Goal: Information Seeking & Learning: Learn about a topic

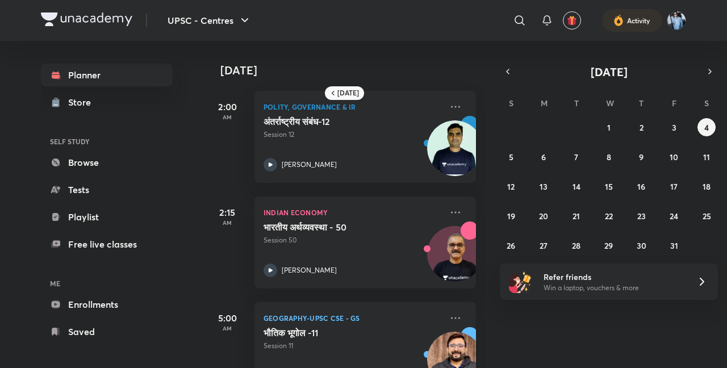
scroll to position [110, 0]
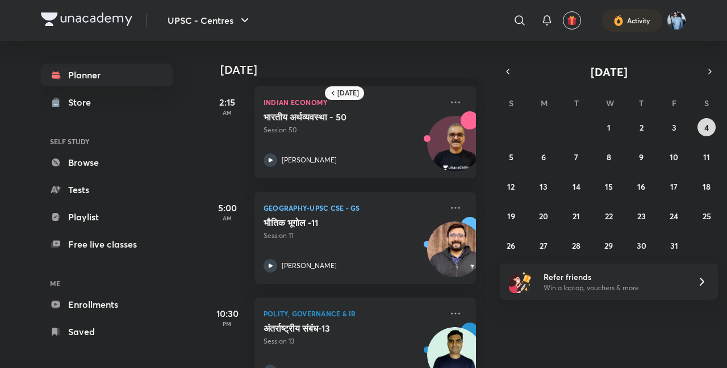
click at [710, 122] on button "4" at bounding box center [707, 127] width 18 height 18
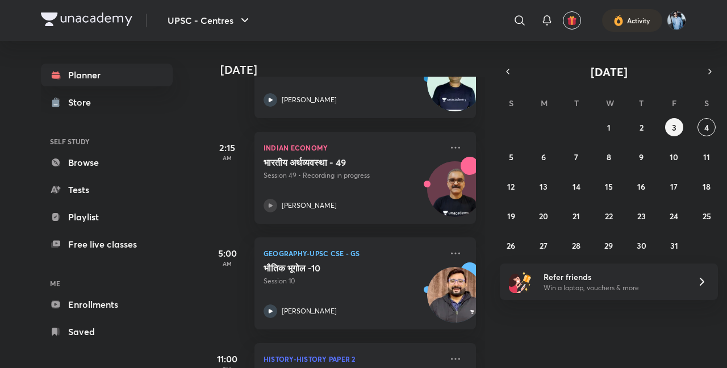
scroll to position [119, 0]
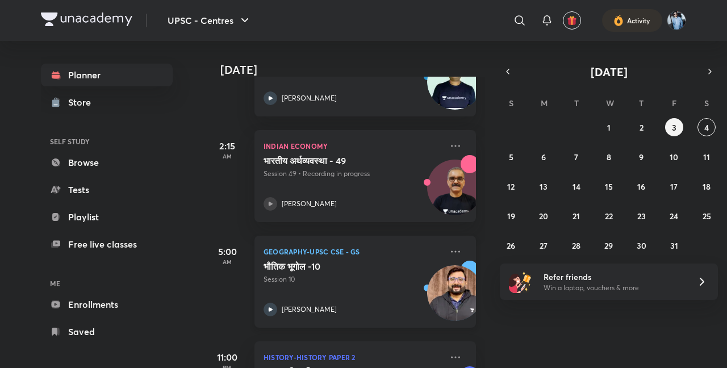
click at [444, 294] on img at bounding box center [455, 293] width 56 height 56
click at [646, 124] on button "2" at bounding box center [641, 127] width 18 height 18
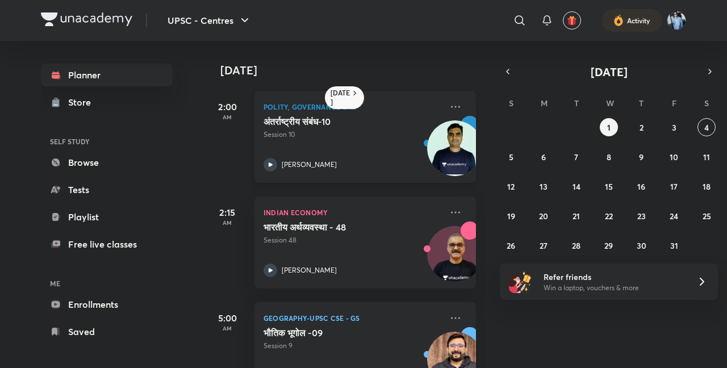
click at [443, 146] on img at bounding box center [455, 148] width 56 height 56
click at [453, 145] on img at bounding box center [455, 148] width 56 height 56
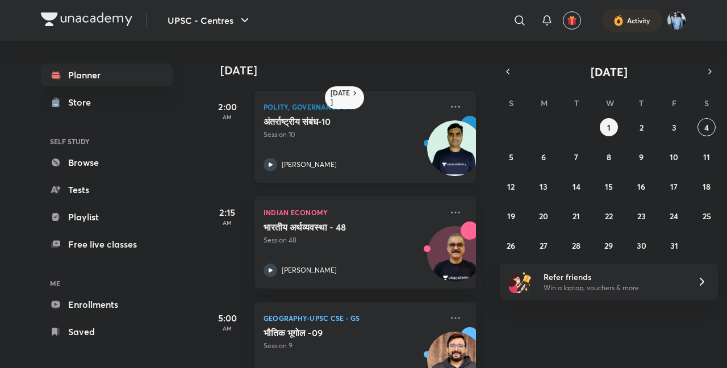
click at [453, 145] on img at bounding box center [455, 148] width 56 height 56
